Goal: Task Accomplishment & Management: Manage account settings

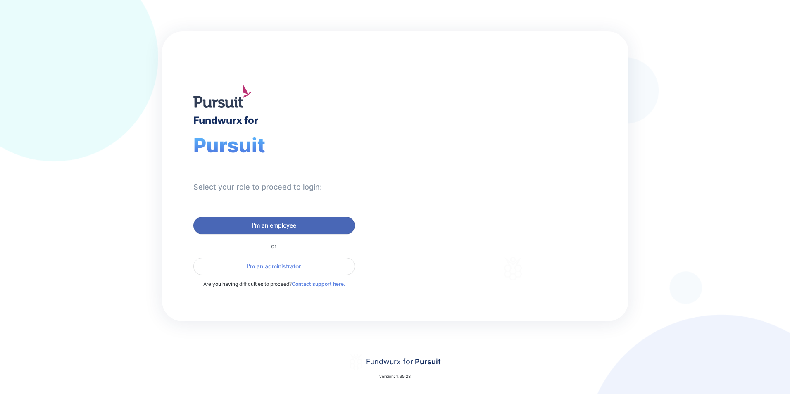
click at [296, 221] on button "I'm an employee" at bounding box center [274, 225] width 162 height 17
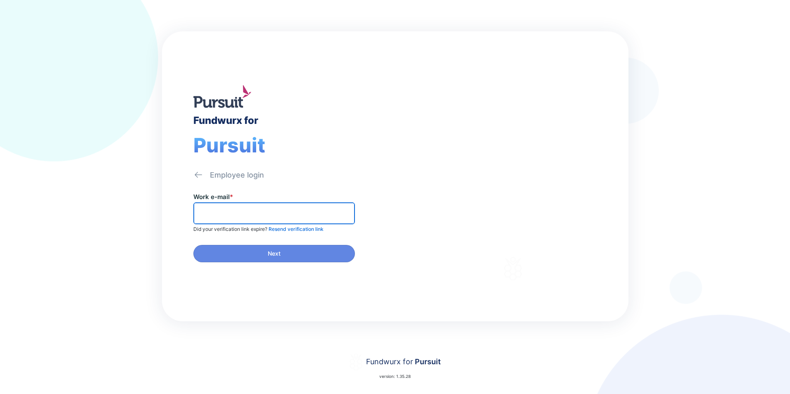
click at [282, 216] on input "text" at bounding box center [274, 213] width 154 height 13
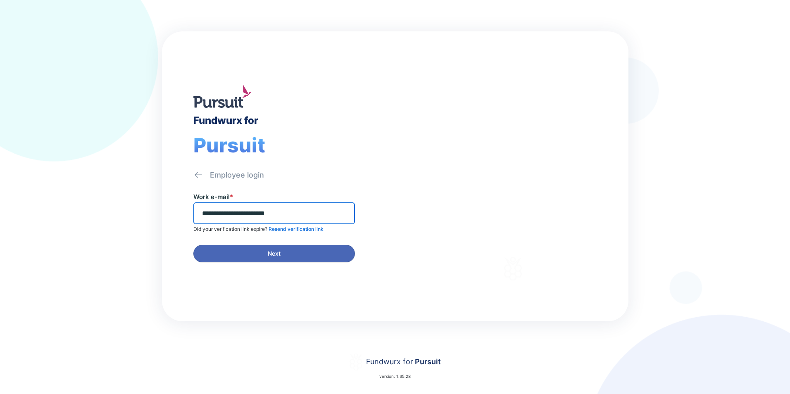
type input "**********"
click at [285, 258] on span "Next" at bounding box center [274, 253] width 151 height 8
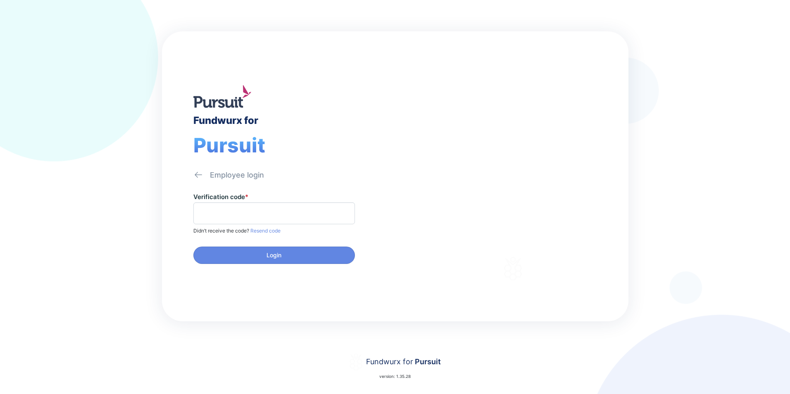
click at [271, 204] on span at bounding box center [274, 213] width 162 height 22
type input "******"
click at [318, 254] on span "Login" at bounding box center [274, 255] width 151 height 8
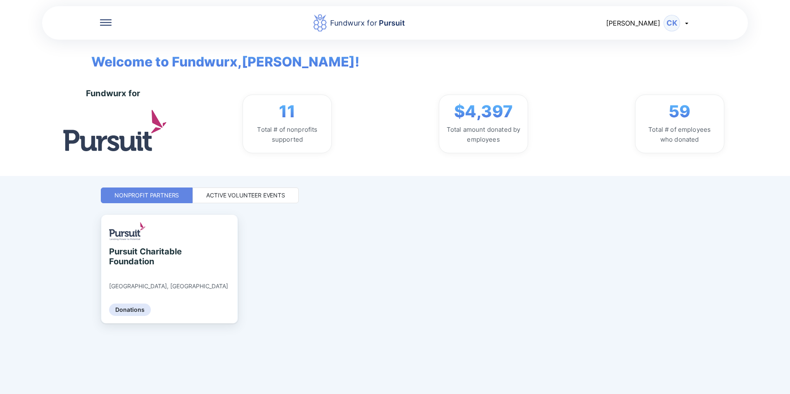
click at [254, 194] on div "Active Volunteer Events" at bounding box center [245, 195] width 79 height 8
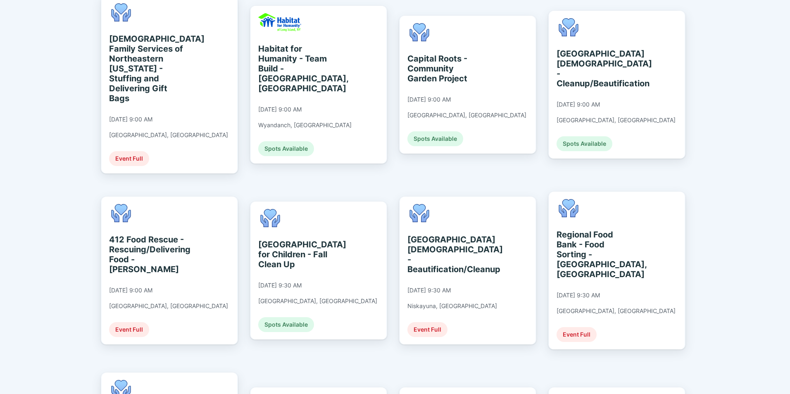
scroll to position [336, 0]
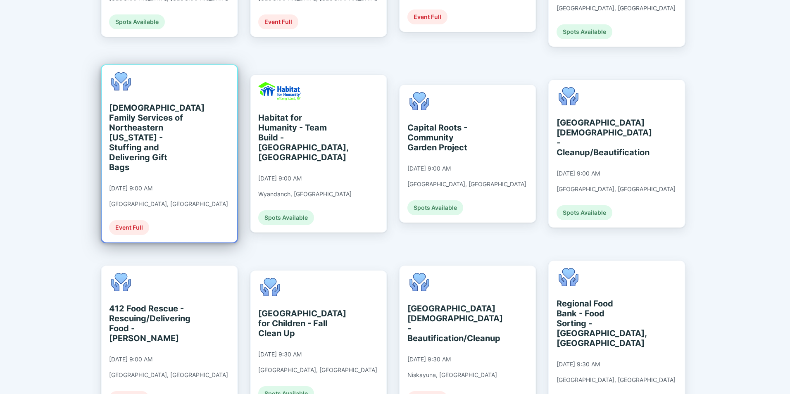
click at [128, 220] on div "Event Full" at bounding box center [129, 227] width 40 height 15
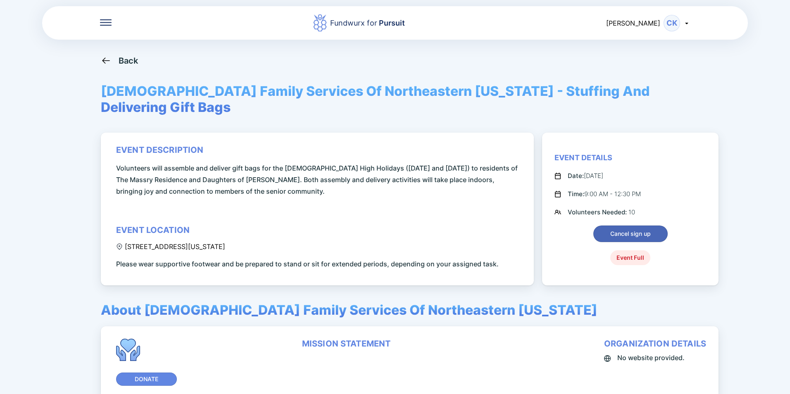
click at [600, 230] on span "Cancel sign up" at bounding box center [631, 234] width 64 height 8
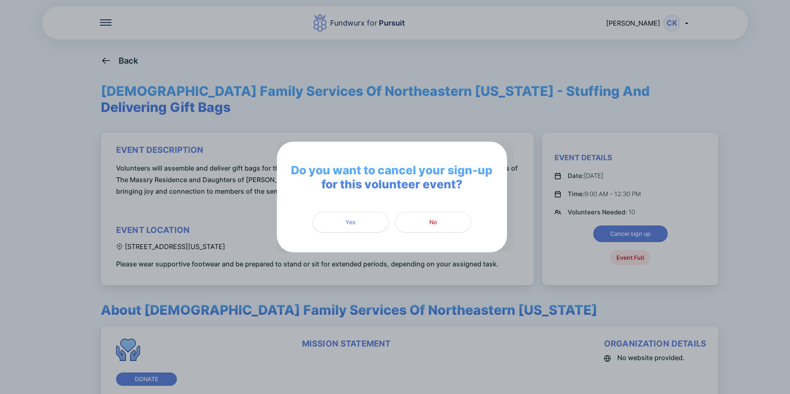
click at [357, 226] on span "Yes" at bounding box center [350, 222] width 65 height 8
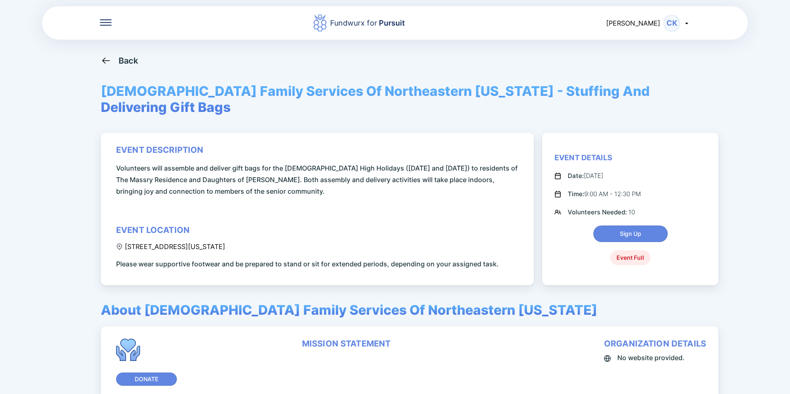
click at [688, 22] on icon at bounding box center [686, 23] width 7 height 7
click at [350, 64] on div "Back" at bounding box center [395, 60] width 588 height 10
click at [125, 58] on div "Back" at bounding box center [129, 61] width 20 height 10
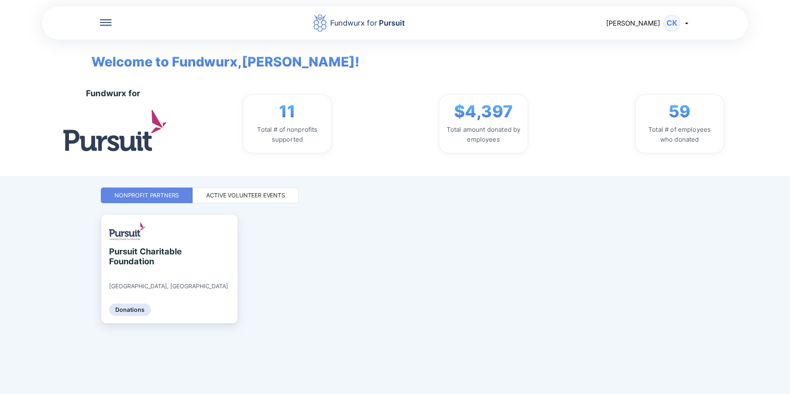
click at [237, 198] on div "Active Volunteer Events" at bounding box center [245, 195] width 79 height 8
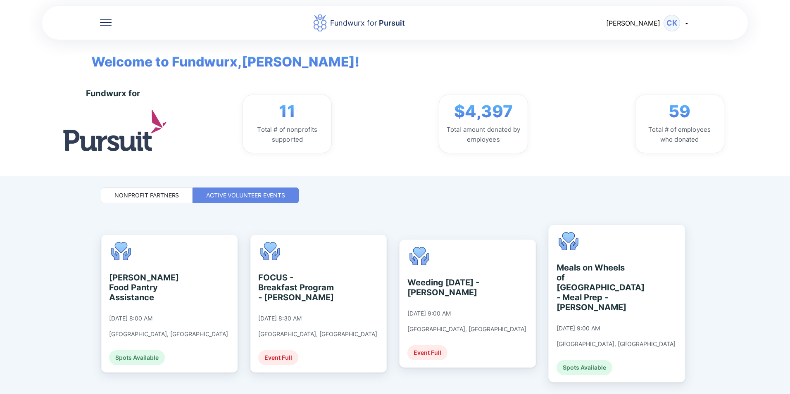
click at [688, 24] on icon at bounding box center [686, 23] width 7 height 7
click at [645, 63] on div "Log out" at bounding box center [638, 66] width 24 height 8
